Goal: Task Accomplishment & Management: Use online tool/utility

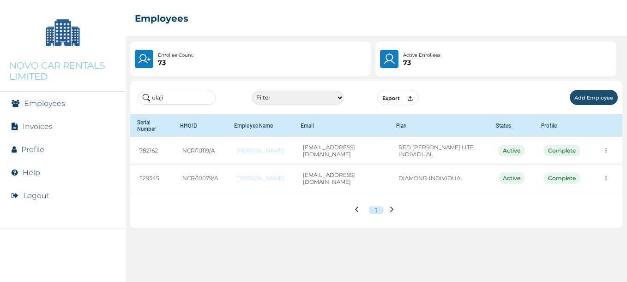
click at [75, 52] on img at bounding box center [63, 32] width 46 height 46
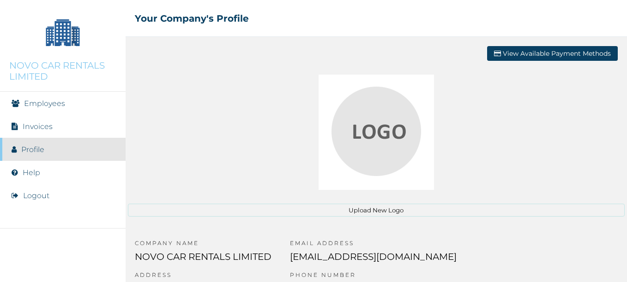
click at [33, 101] on link "Employees" at bounding box center [44, 103] width 41 height 9
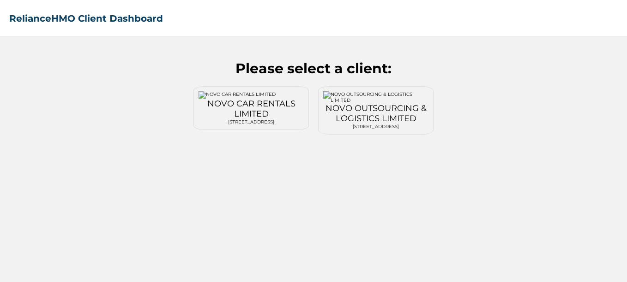
click at [356, 105] on div "NOVO OUTSOURCING & LOGISTICS LIMITED" at bounding box center [375, 113] width 105 height 20
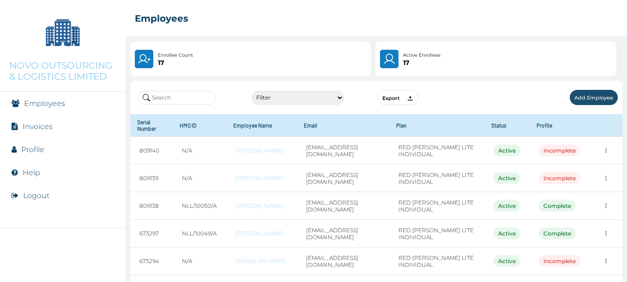
click at [192, 98] on input "text" at bounding box center [177, 98] width 78 height 14
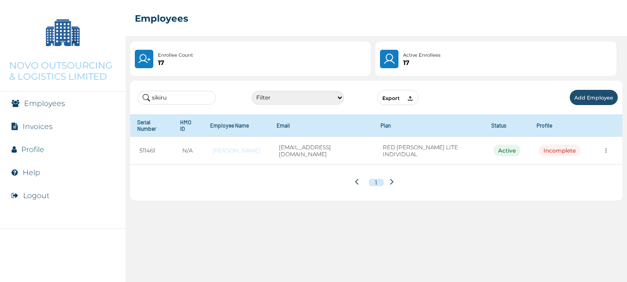
type input "sikiru"
